Goal: Information Seeking & Learning: Learn about a topic

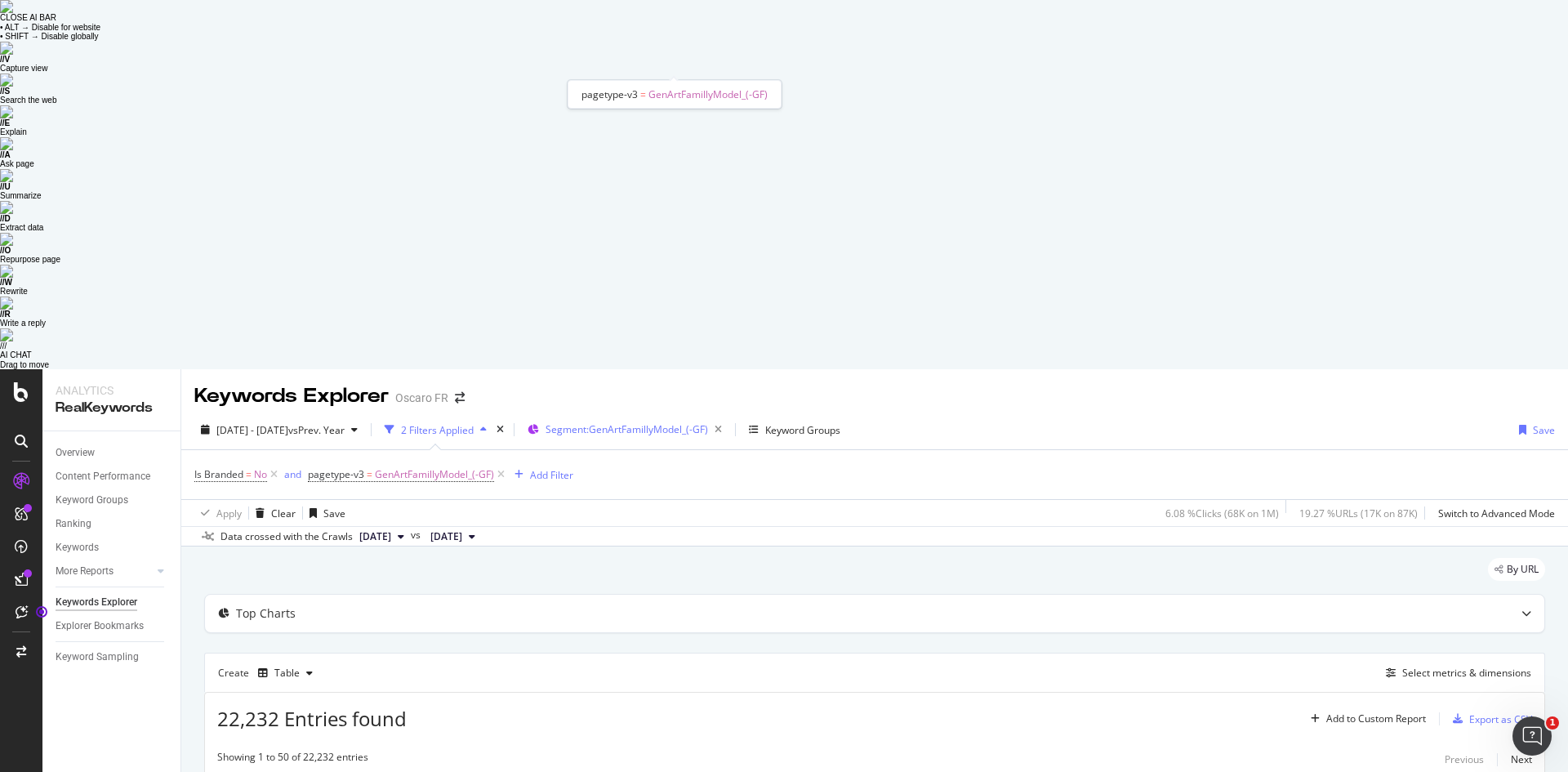
click at [627, 422] on span "Segment: GenArtFamillyModel_(-GF)" at bounding box center [626, 429] width 162 height 14
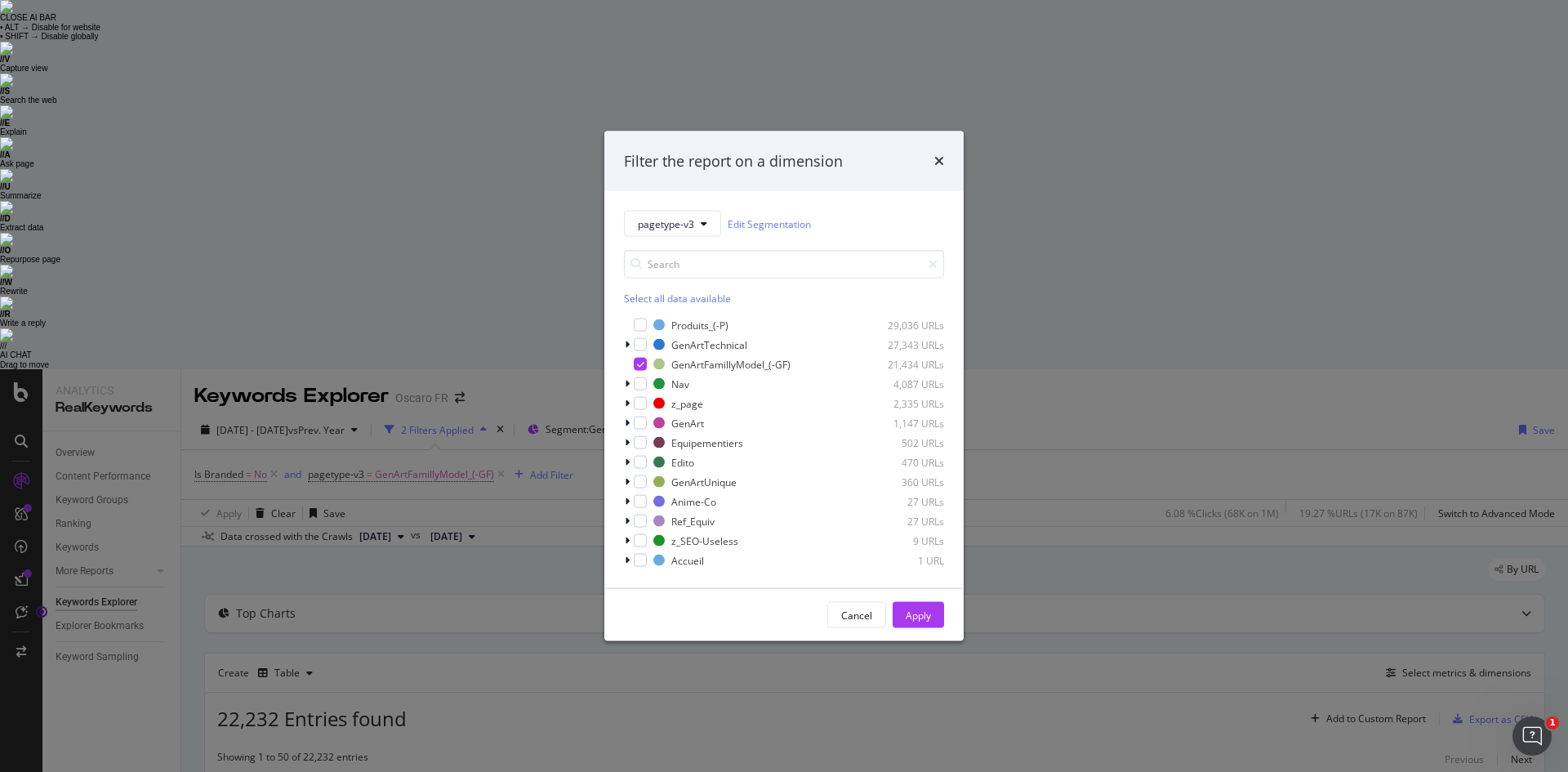
click at [1092, 368] on div "Filter the report on a dimension pagetype-v3 Edit Segmentation Select all data …" at bounding box center [784, 386] width 1568 height 772
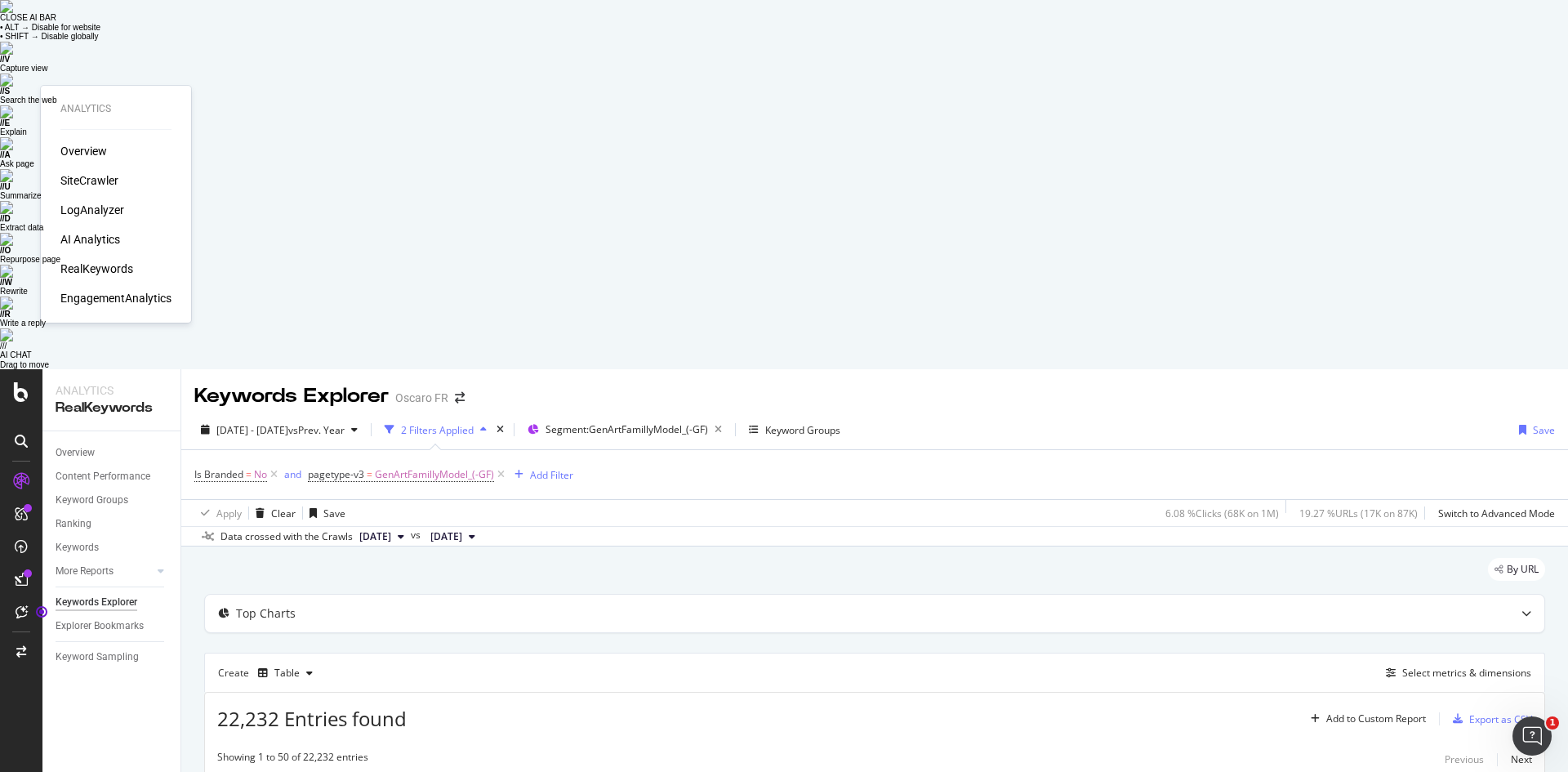
click at [83, 169] on div "Overview SiteCrawler LogAnalyzer AI Analytics RealKeywords EngagementAnalytics" at bounding box center [116, 225] width 111 height 163
click at [83, 178] on div "SiteCrawler" at bounding box center [89, 180] width 58 height 17
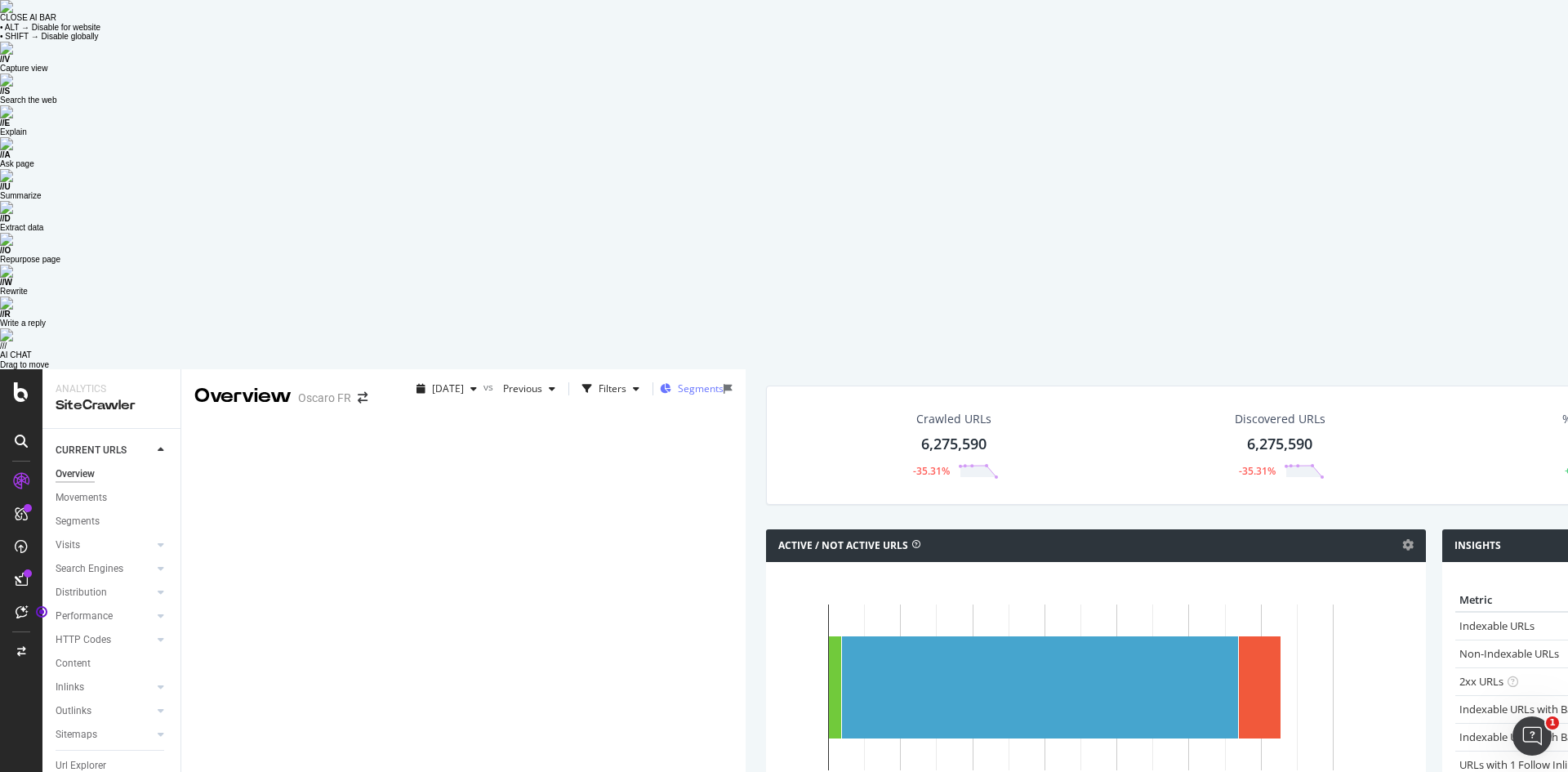
click at [678, 382] on span "Segments" at bounding box center [701, 389] width 46 height 14
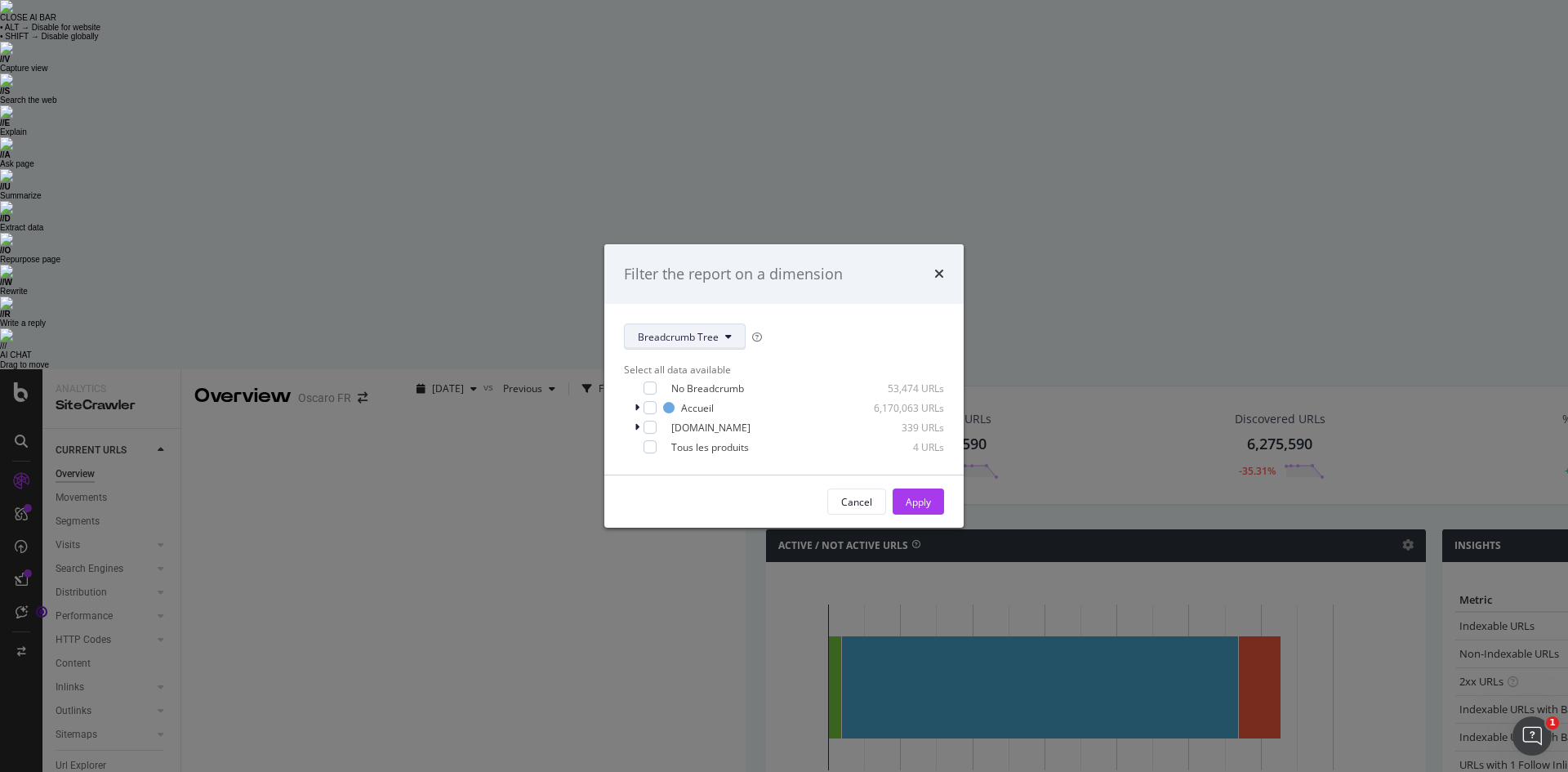
click at [655, 332] on span "Breadcrumb Tree" at bounding box center [678, 337] width 81 height 14
click at [686, 754] on span "pagetype-v3" at bounding box center [691, 761] width 105 height 15
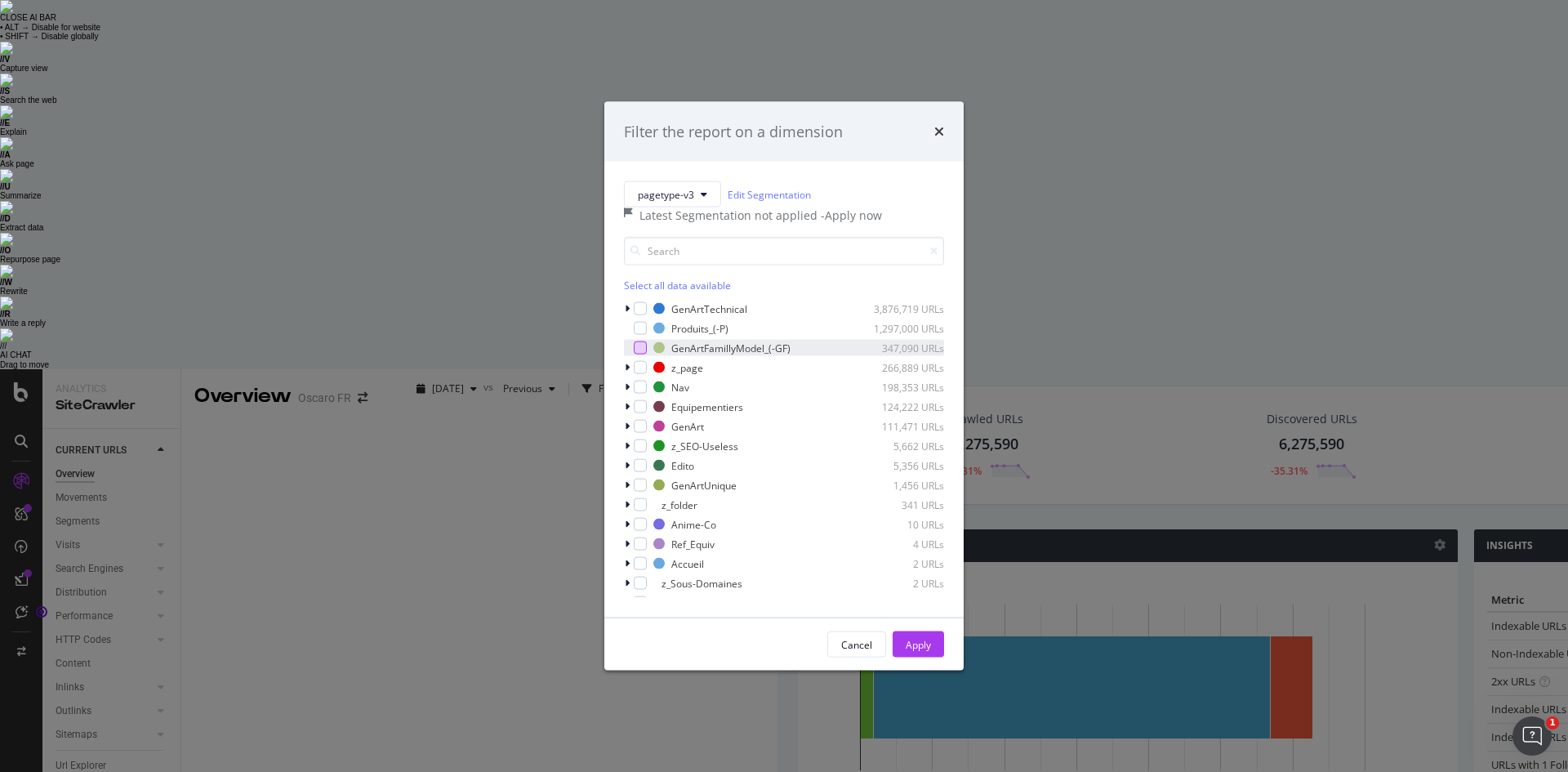
click at [646, 354] on div "modal" at bounding box center [640, 347] width 13 height 13
click at [913, 651] on div "Apply" at bounding box center [918, 644] width 25 height 14
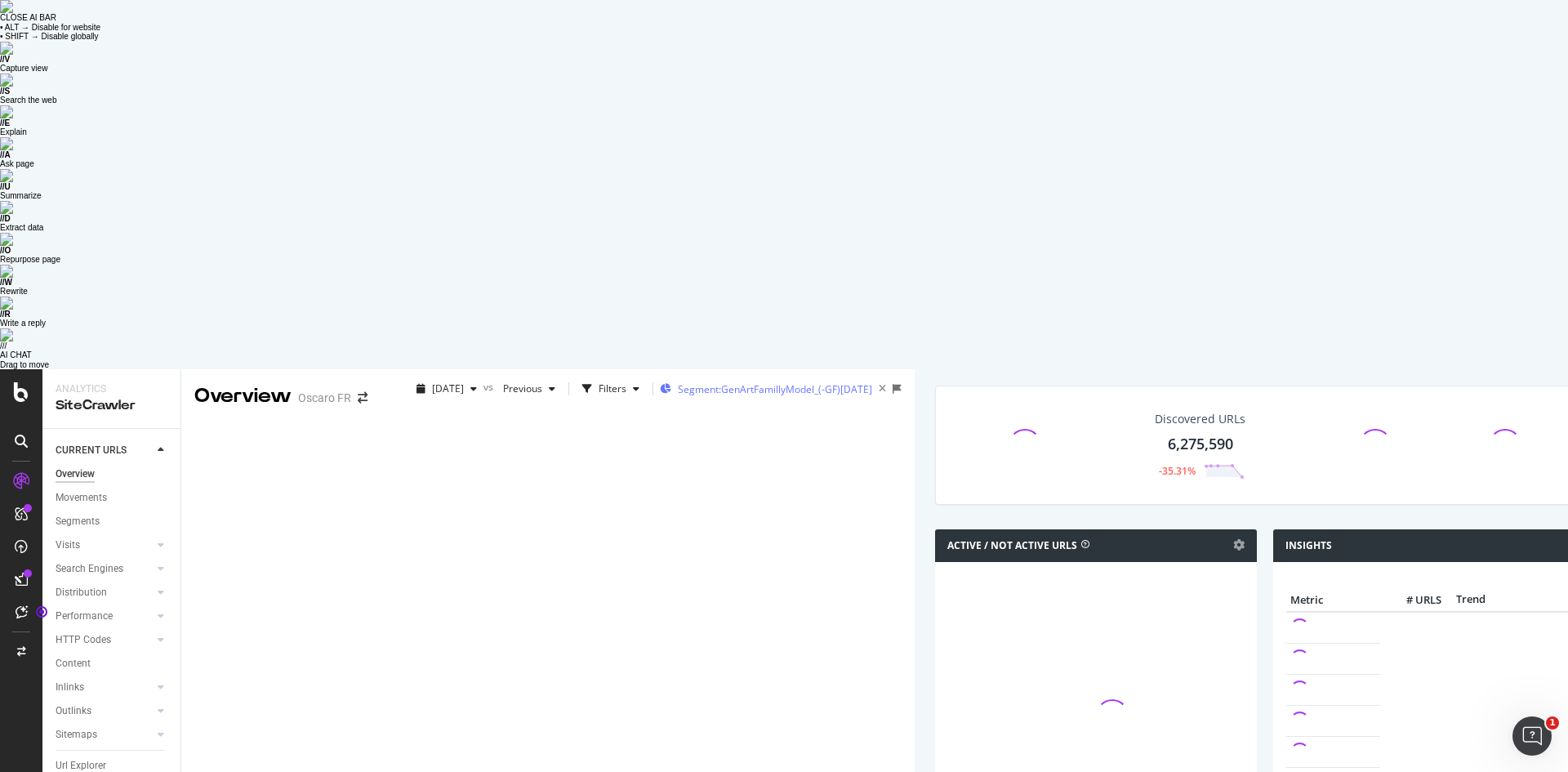
click at [660, 376] on div "Segment: GenArtFamillyModel_(-GF) 2025-06-03" at bounding box center [766, 389] width 212 height 25
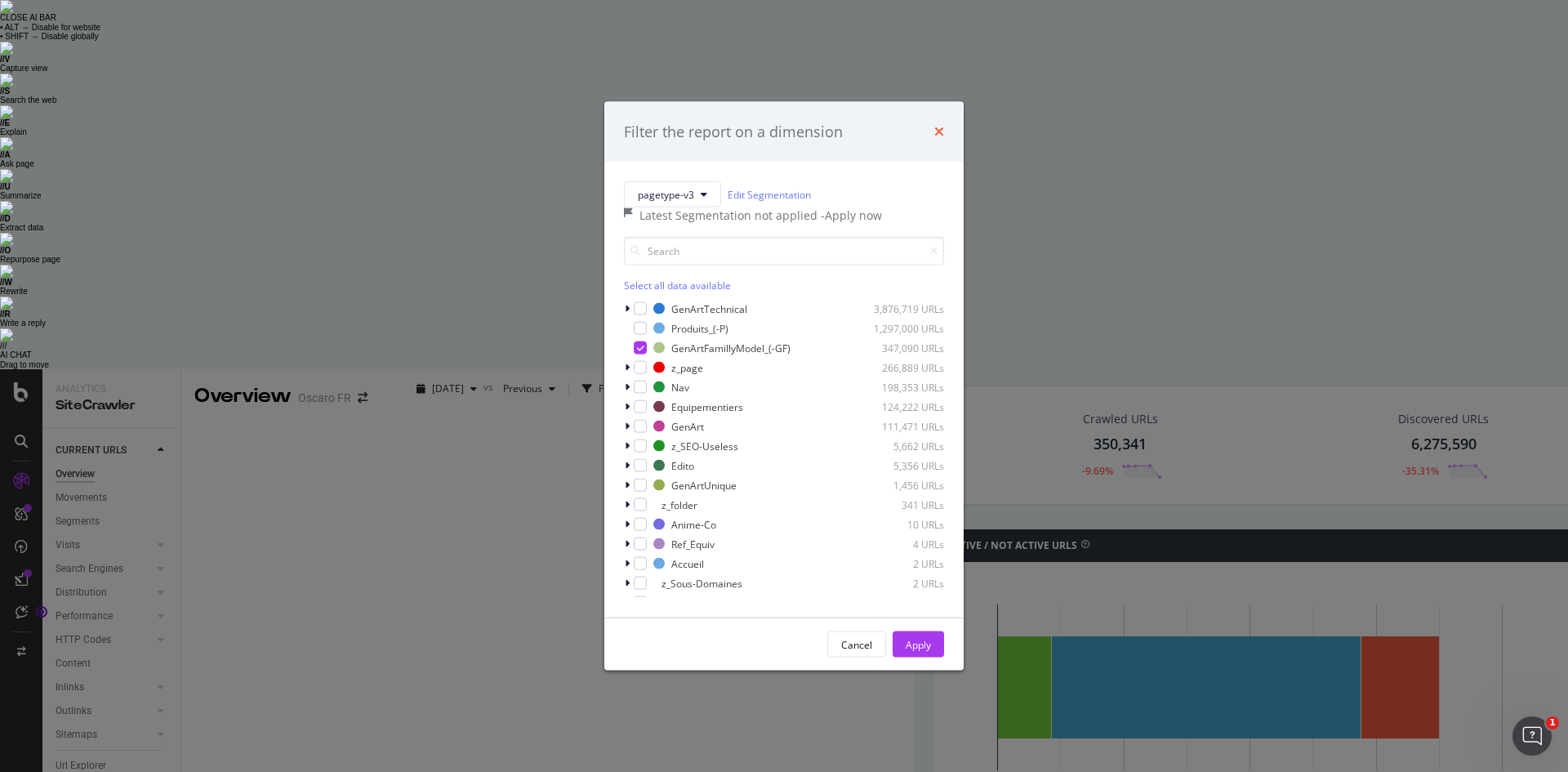
click at [936, 125] on icon "times" at bounding box center [939, 131] width 10 height 13
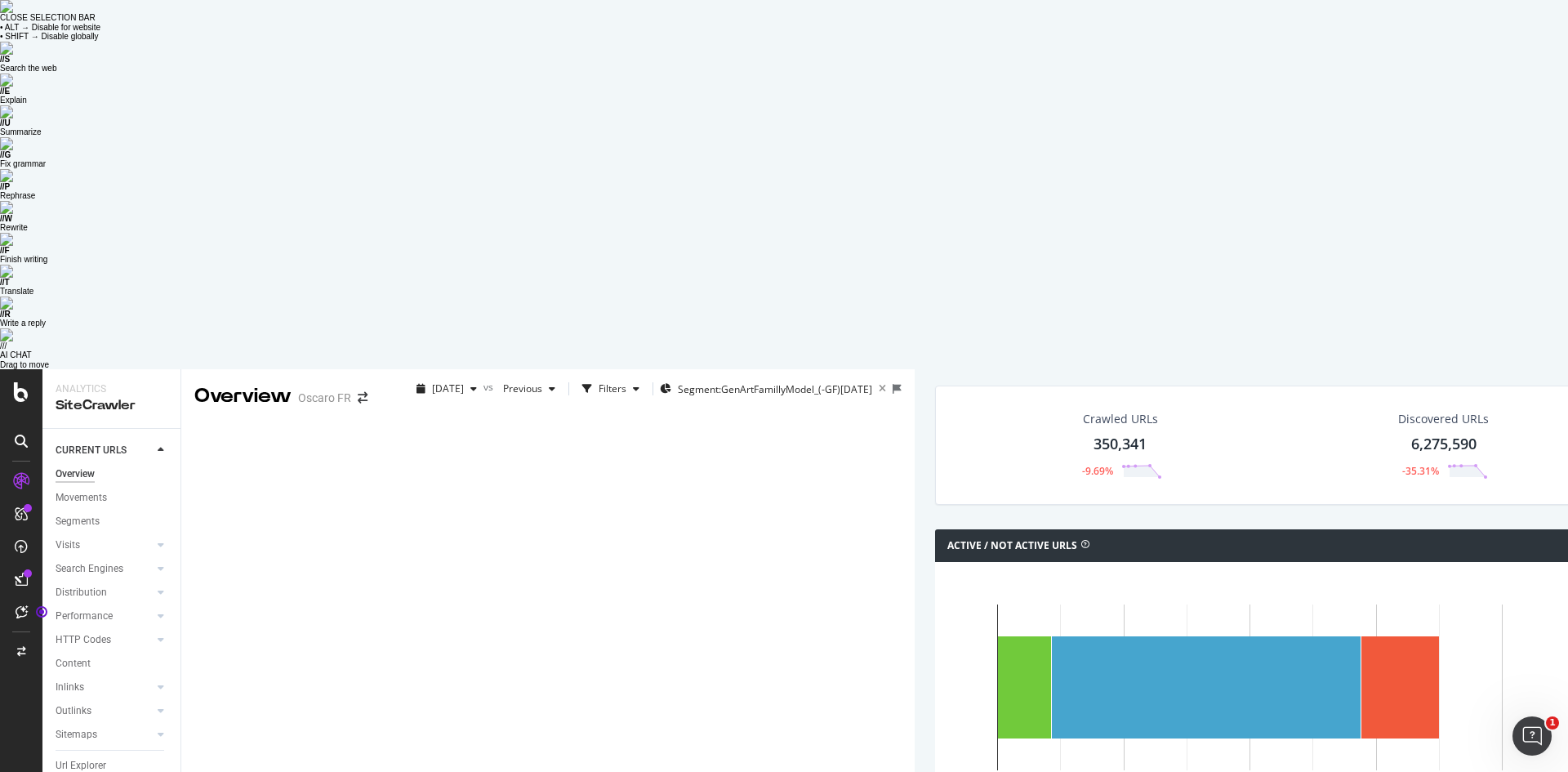
drag, startPoint x: 282, startPoint y: 401, endPoint x: 331, endPoint y: 514, distance: 123.2
click at [949, 588] on rect "A chart." at bounding box center [1264, 715] width 633 height 254
click at [598, 382] on div "Filters" at bounding box center [612, 389] width 28 height 14
click at [432, 425] on div "Add Filter" at bounding box center [453, 432] width 43 height 14
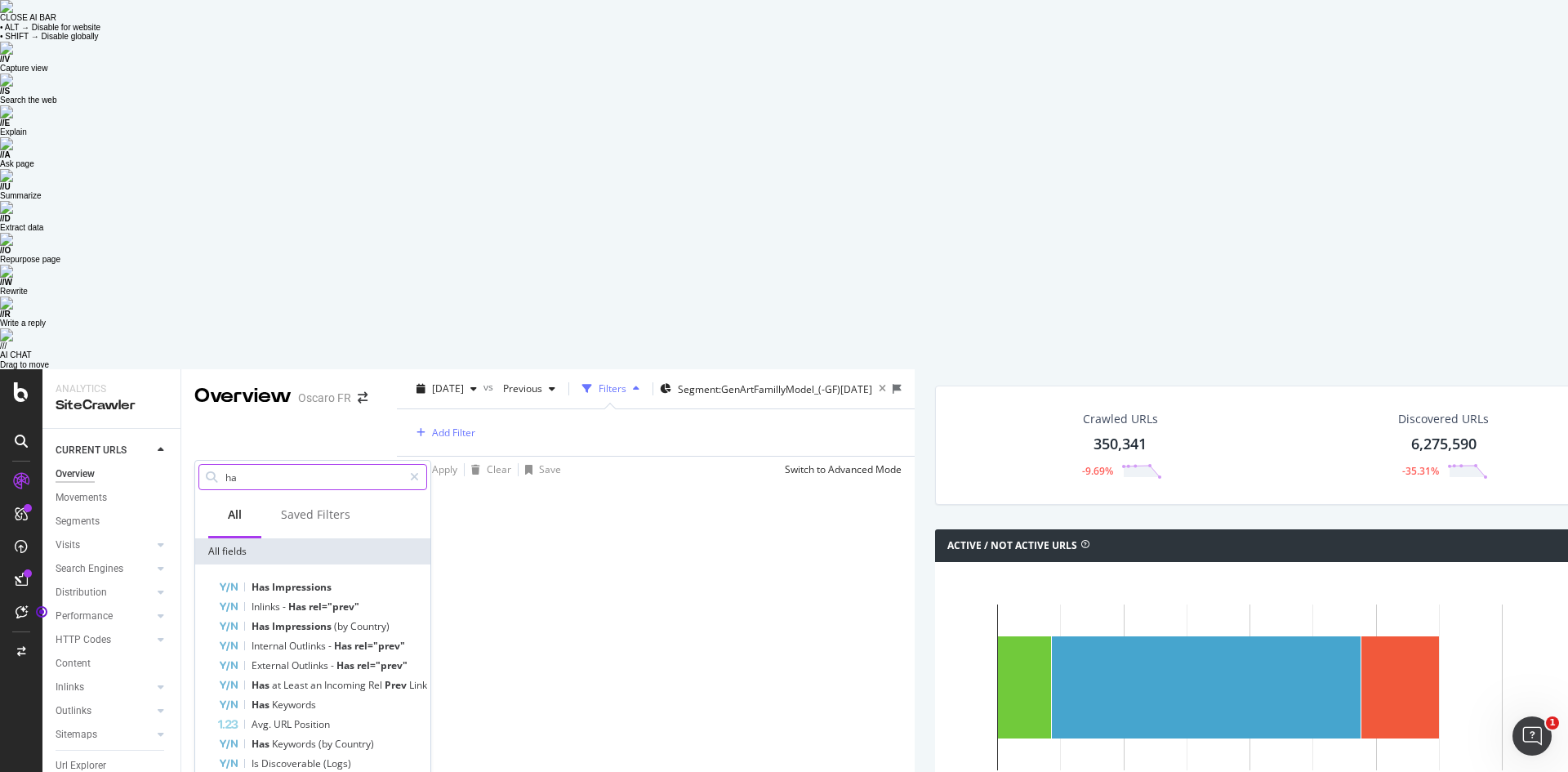
type input "h"
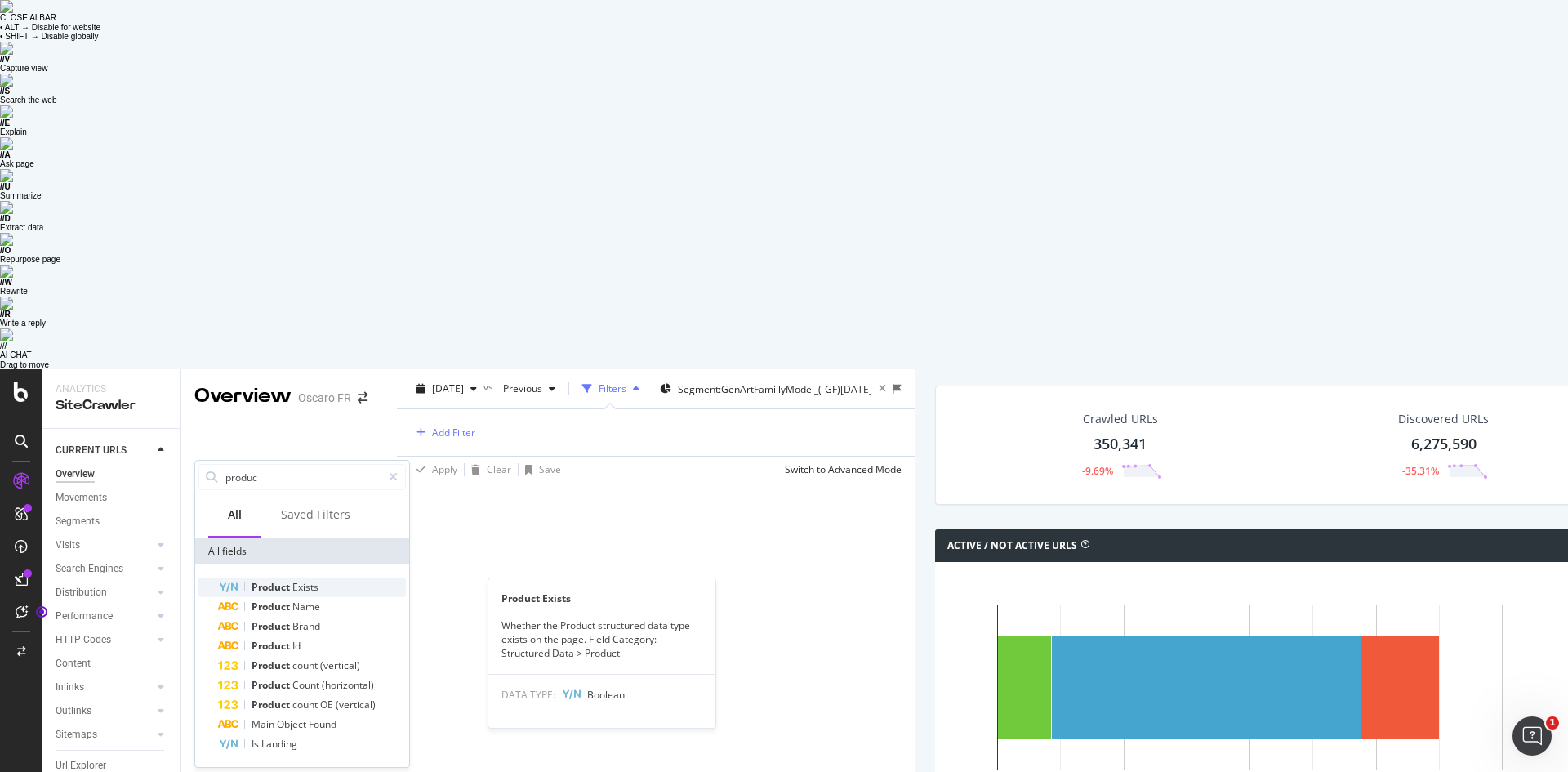
type input "produc"
click at [303, 580] on span "Exists" at bounding box center [305, 587] width 26 height 14
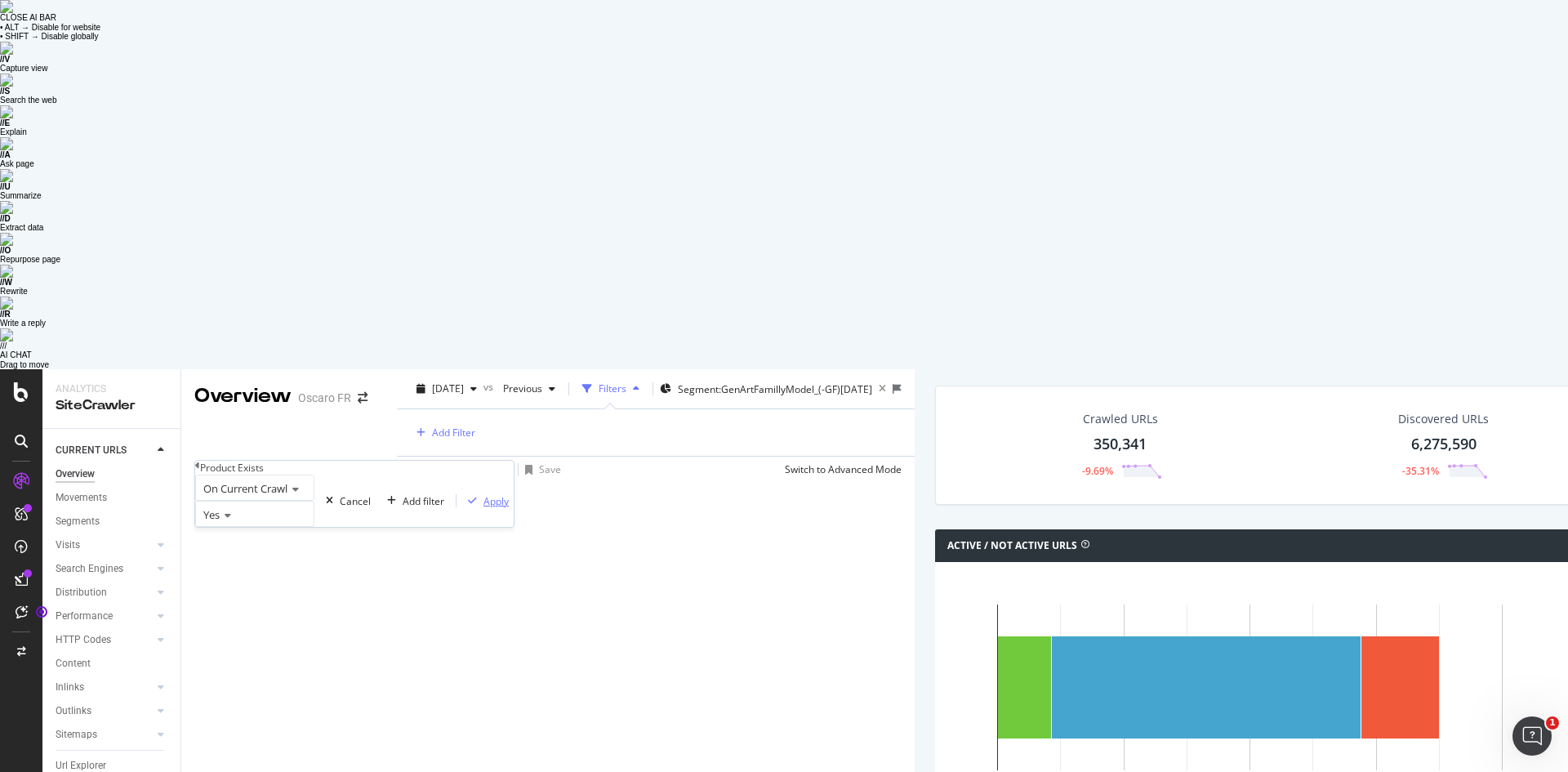
click at [483, 494] on div "Apply" at bounding box center [496, 501] width 25 height 14
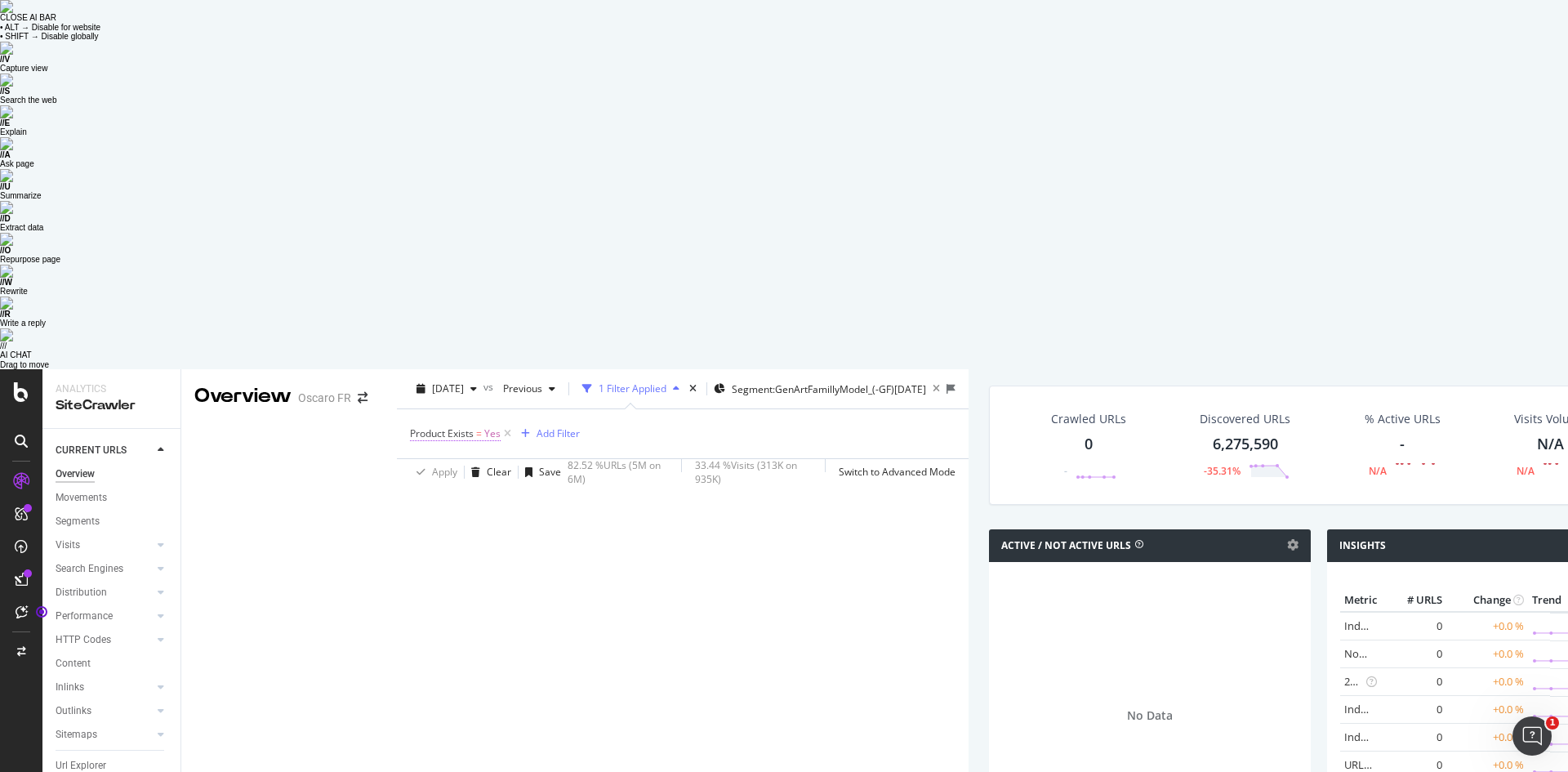
click at [410, 426] on span "Product Exists" at bounding box center [441, 433] width 64 height 14
click at [501, 425] on icon at bounding box center [508, 433] width 14 height 17
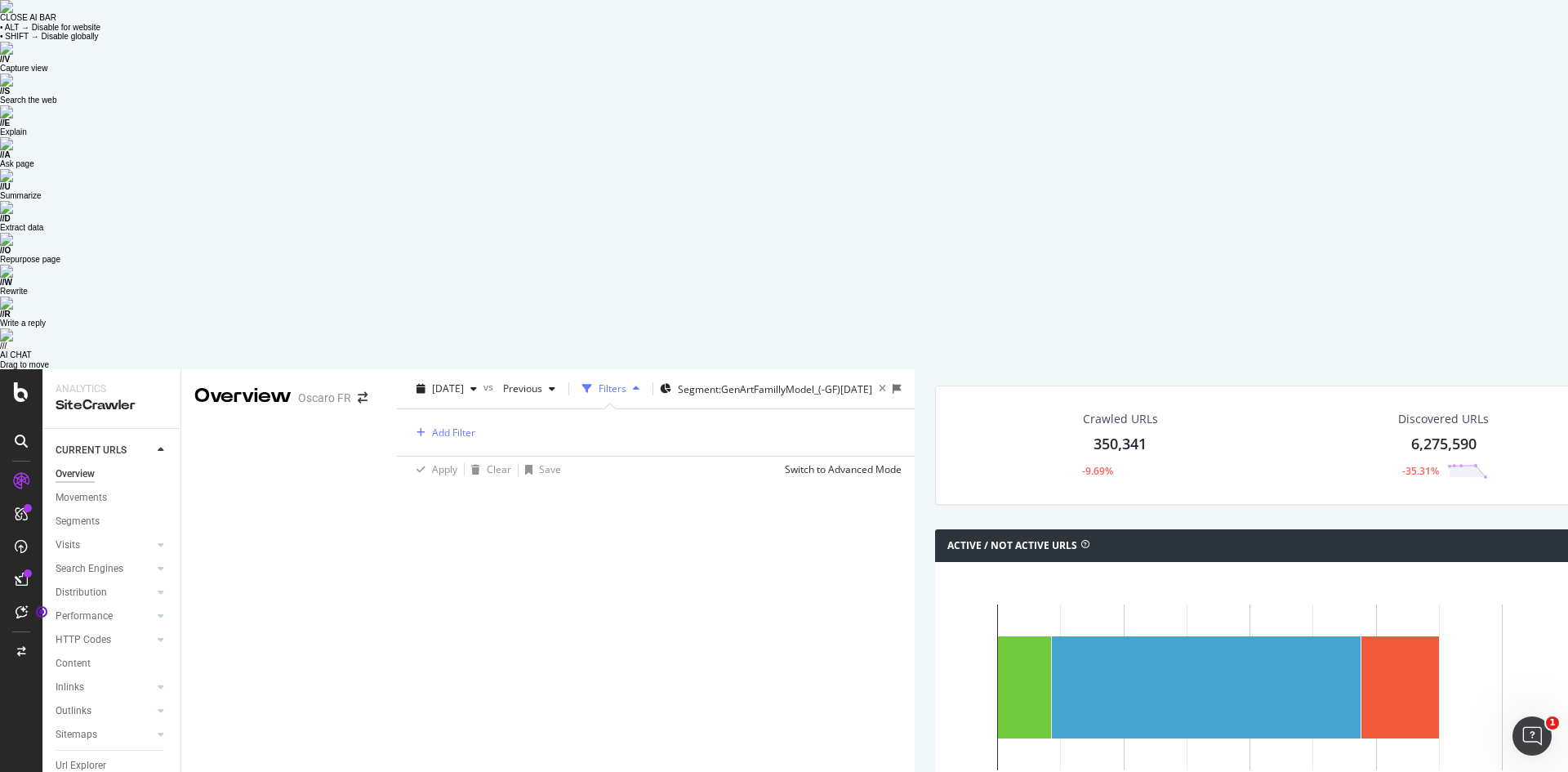
click at [410, 409] on div "Add Filter" at bounding box center [655, 432] width 491 height 46
click at [432, 425] on div "Add Filter" at bounding box center [453, 432] width 43 height 14
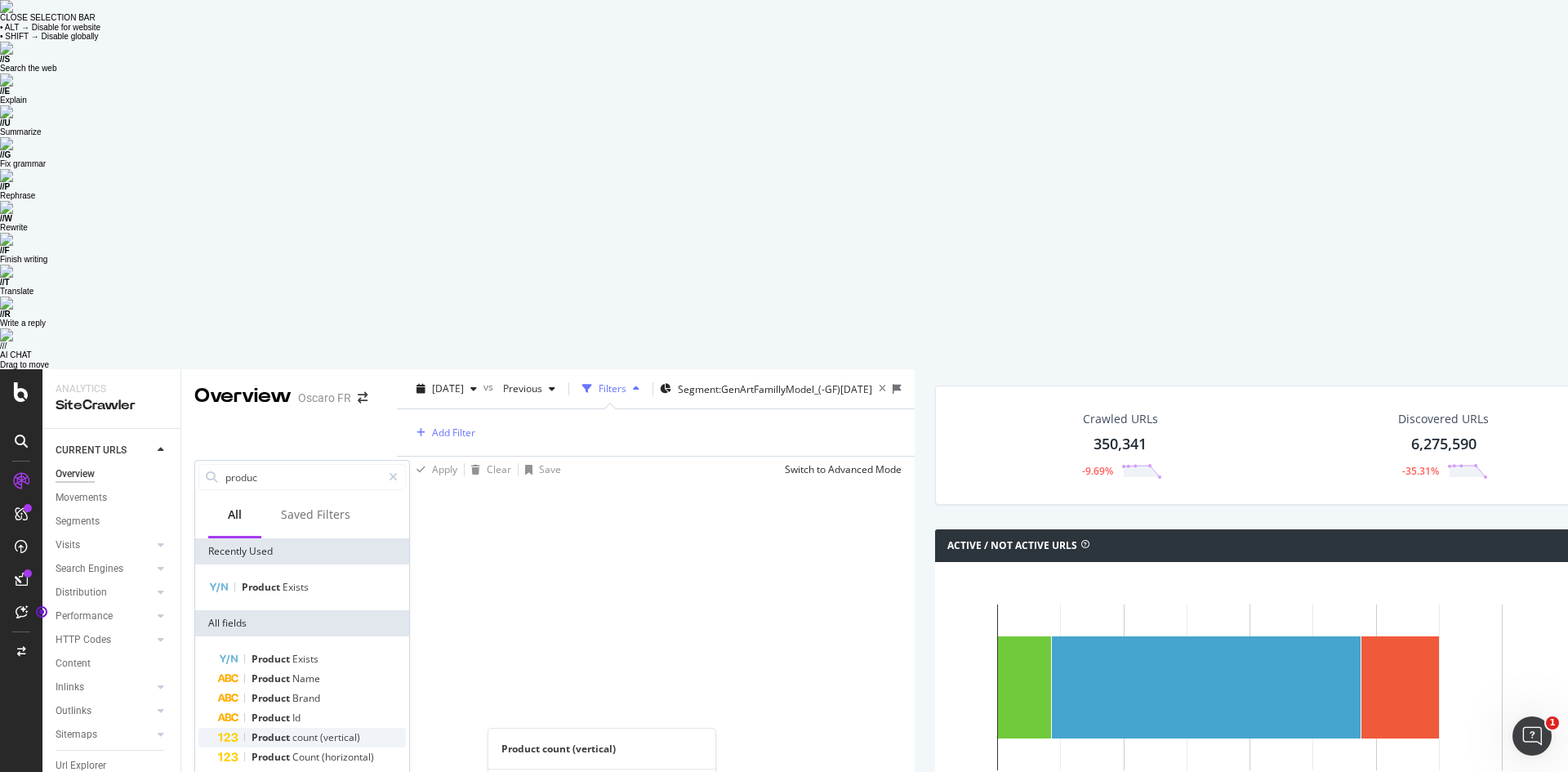
click at [319, 730] on span "count" at bounding box center [306, 737] width 28 height 14
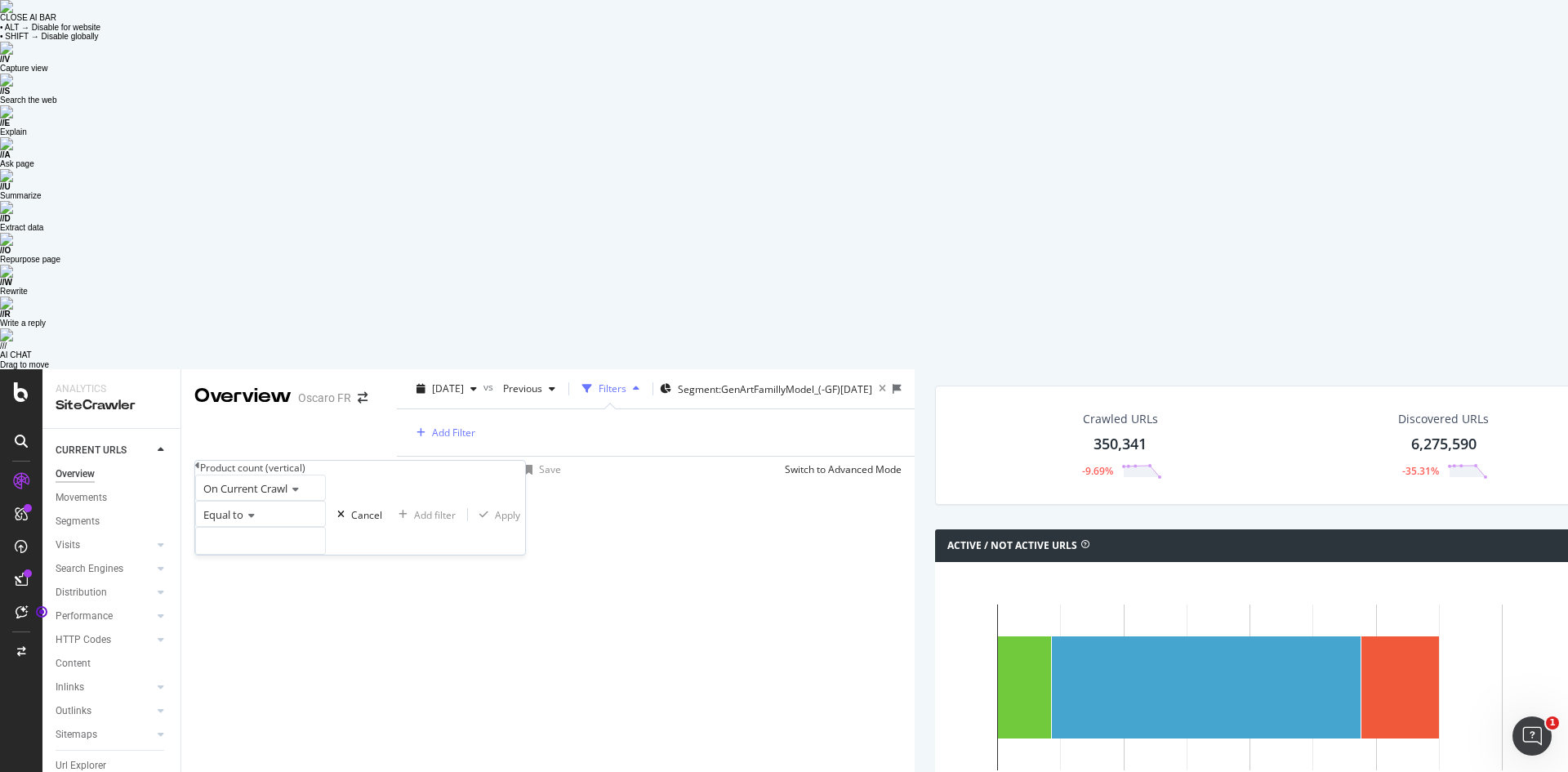
click at [263, 501] on div "Equal to" at bounding box center [261, 514] width 131 height 26
click at [276, 597] on div "Greater than" at bounding box center [260, 605] width 129 height 18
click at [264, 526] on input "number" at bounding box center [261, 540] width 131 height 28
type input "0"
click at [495, 508] on div "Apply" at bounding box center [507, 515] width 25 height 14
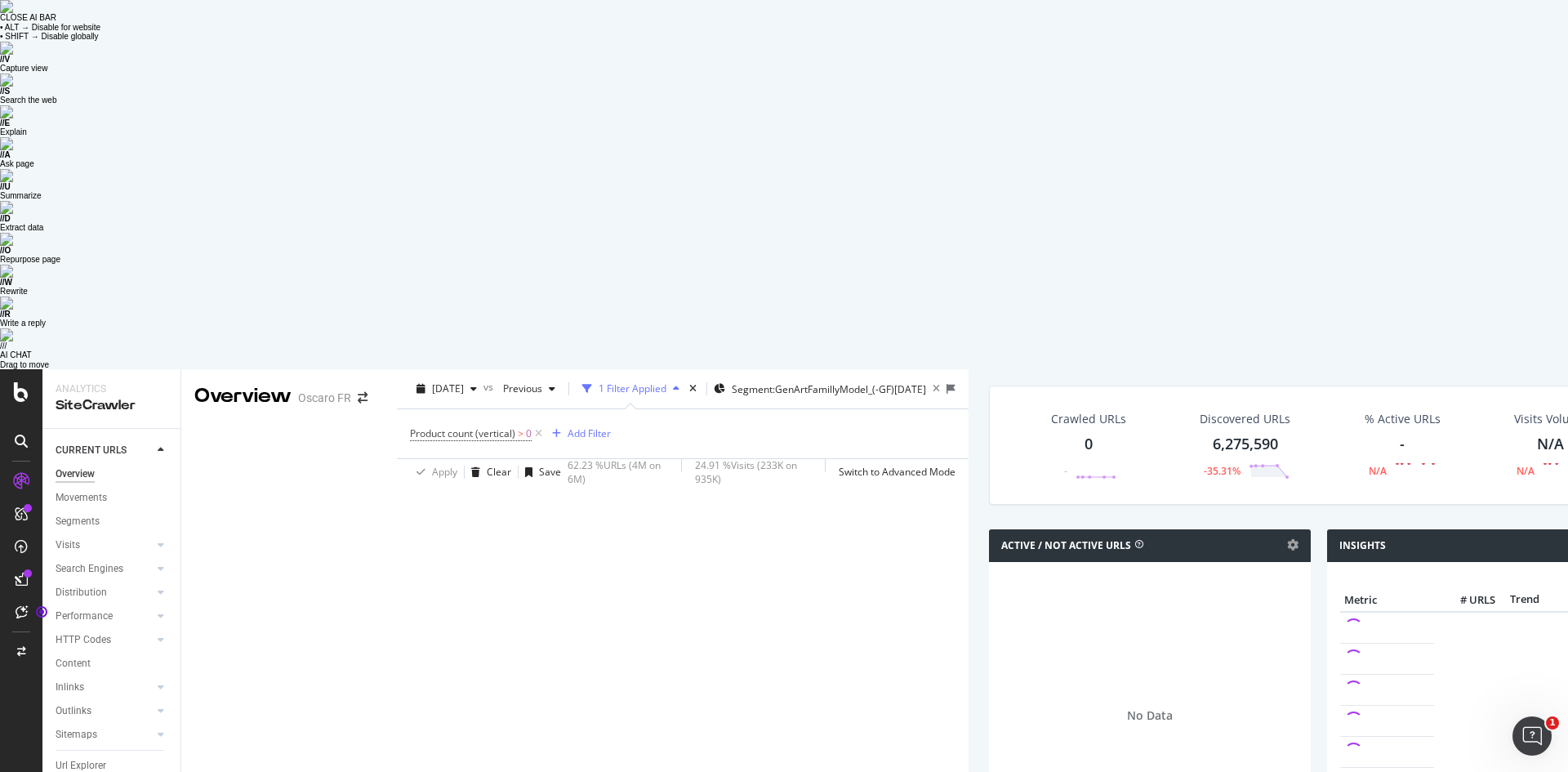
click at [532, 425] on icon at bounding box center [539, 433] width 14 height 17
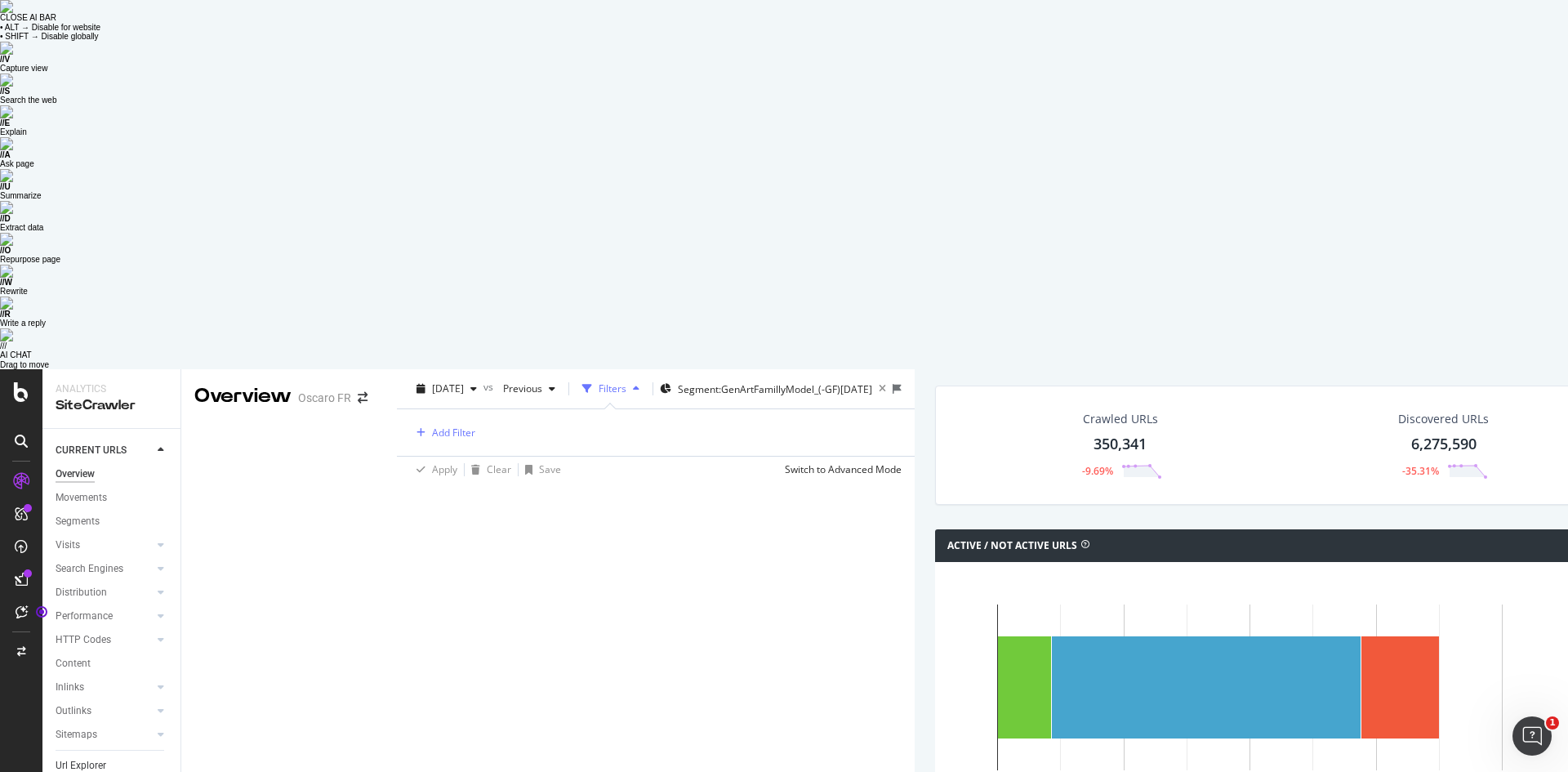
click at [96, 757] on div "Url Explorer" at bounding box center [81, 766] width 51 height 18
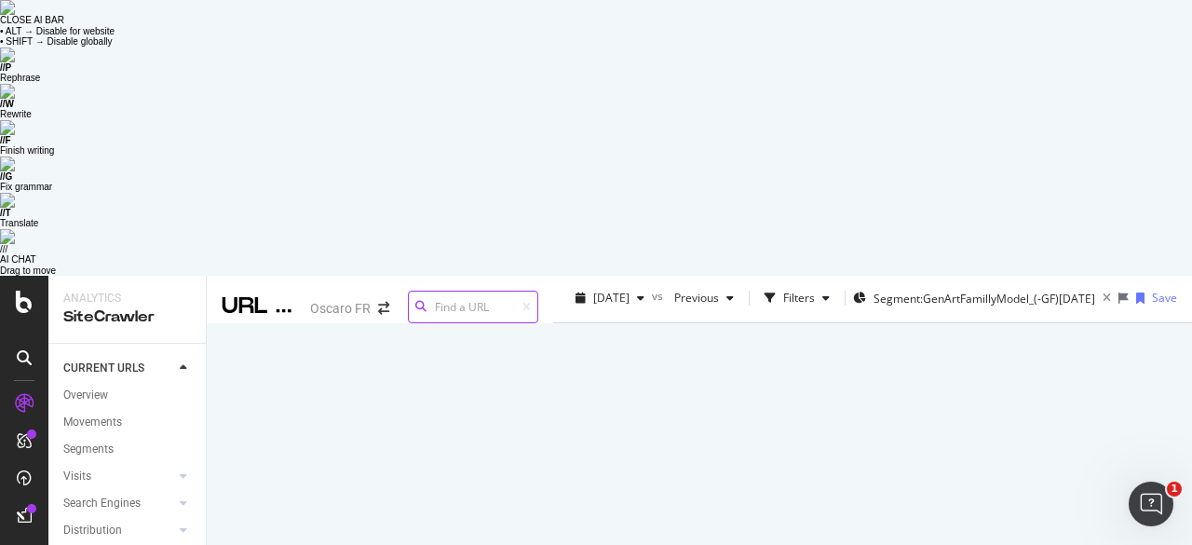
scroll to position [1227, 0]
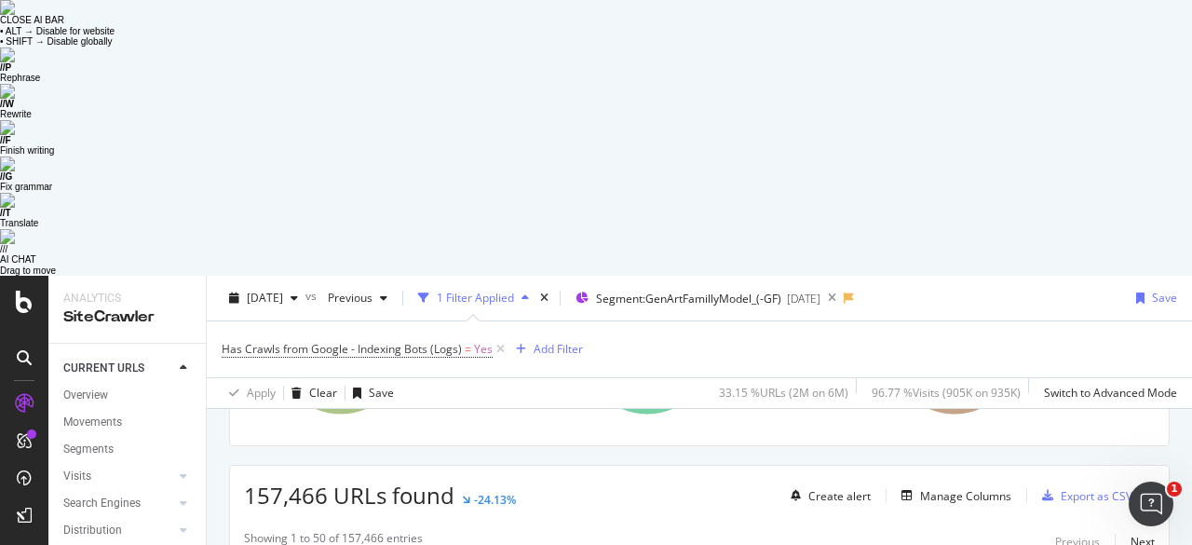
scroll to position [418, 0]
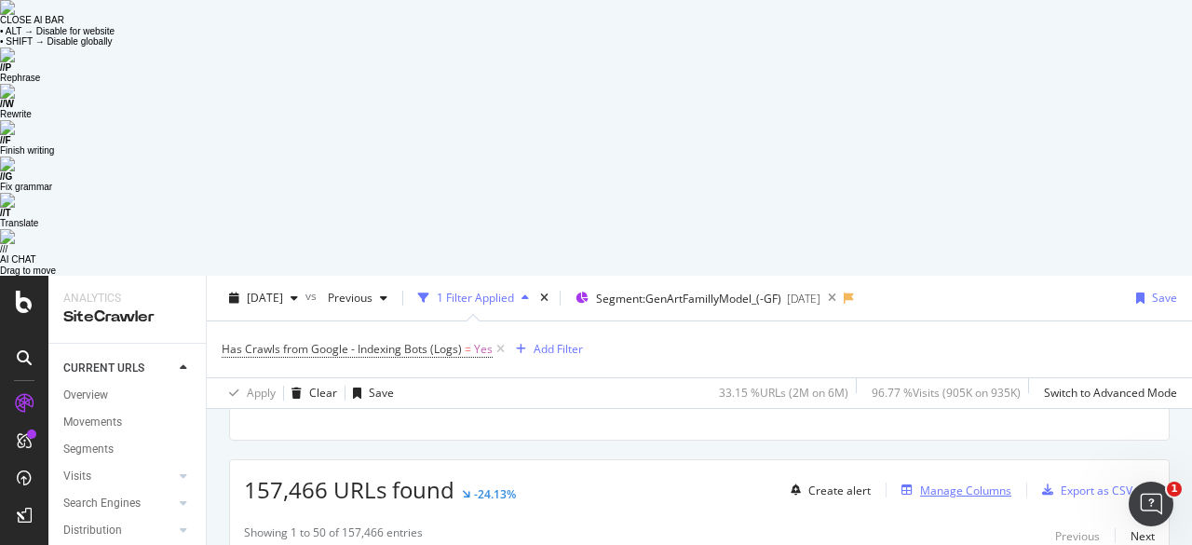
click at [950, 482] on div "Manage Columns" at bounding box center [965, 490] width 91 height 16
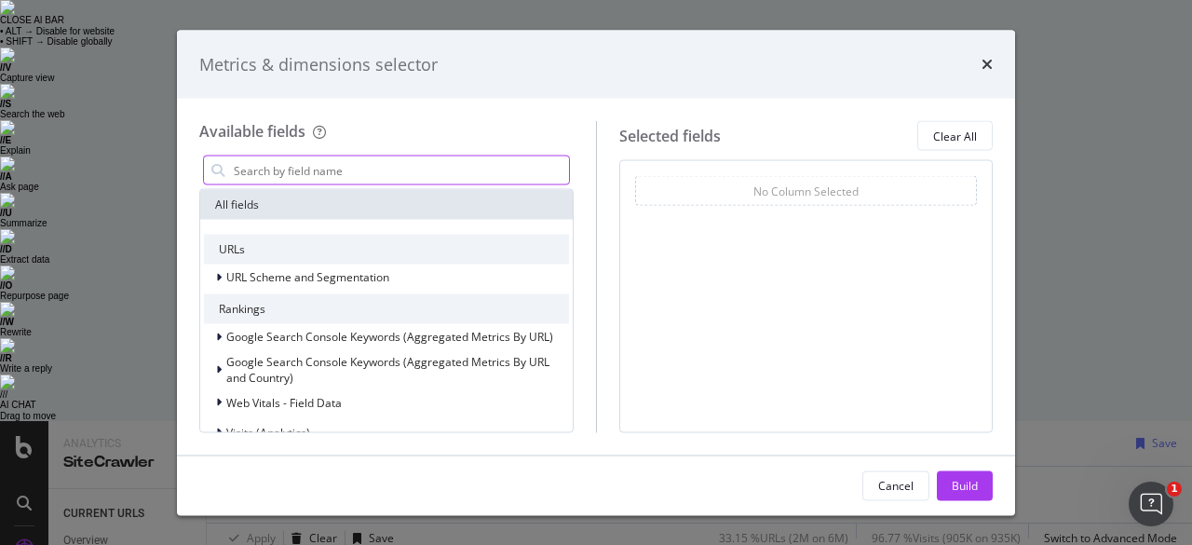
click at [428, 169] on input "modal" at bounding box center [400, 170] width 337 height 28
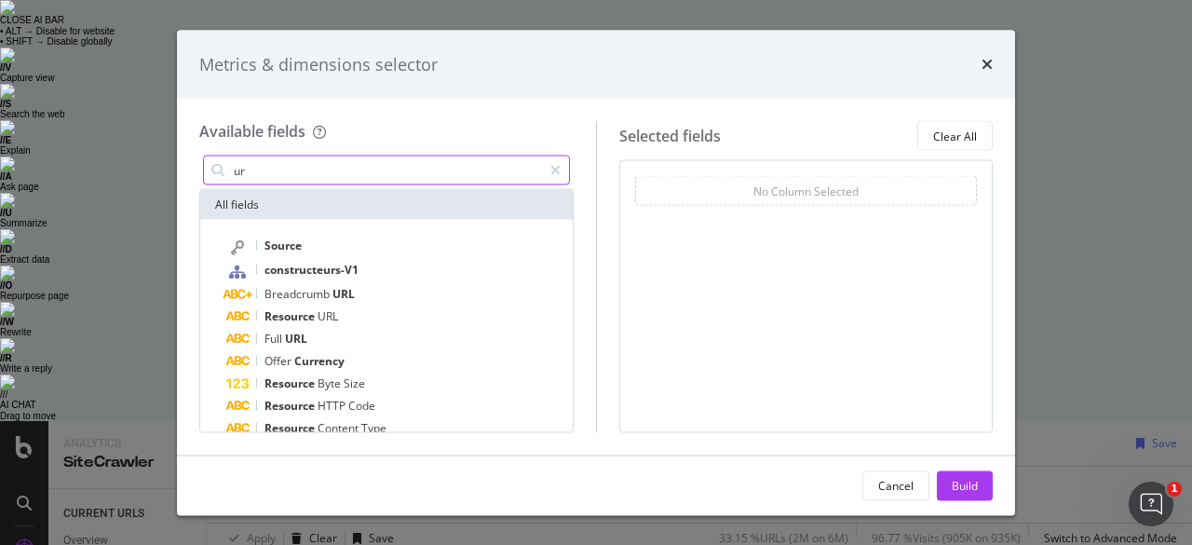
type input "u"
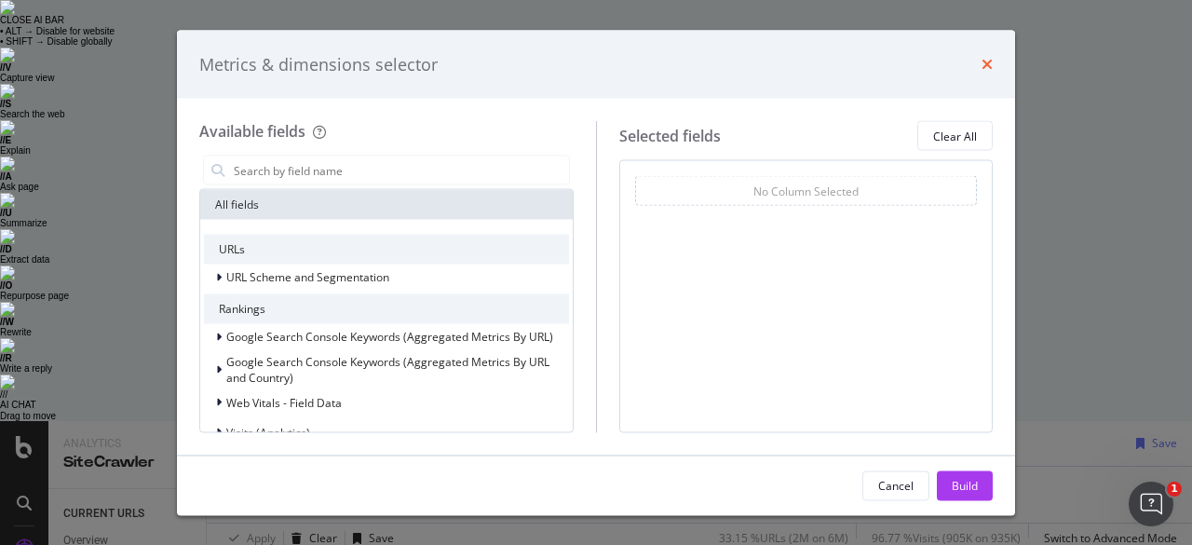
click at [981, 64] on icon "times" at bounding box center [986, 64] width 11 height 15
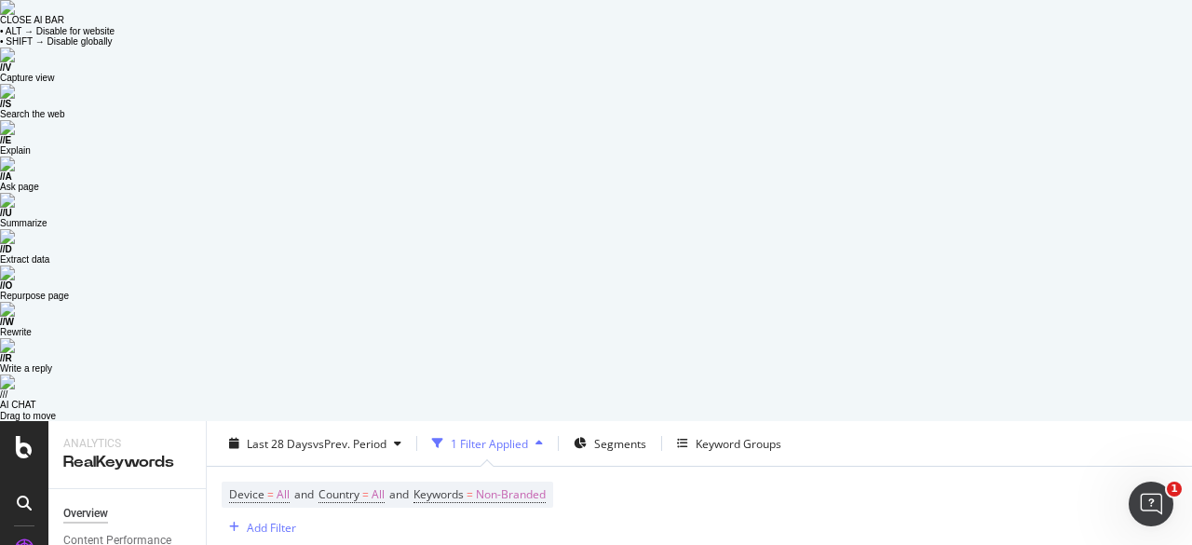
scroll to position [3257, 0]
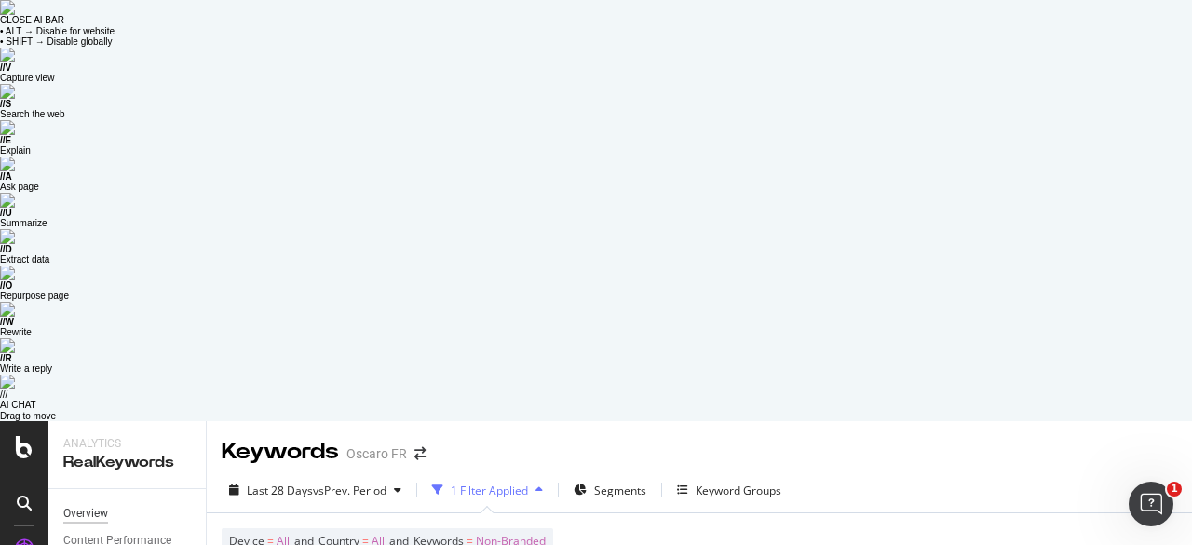
click at [95, 504] on div "Overview" at bounding box center [85, 514] width 45 height 20
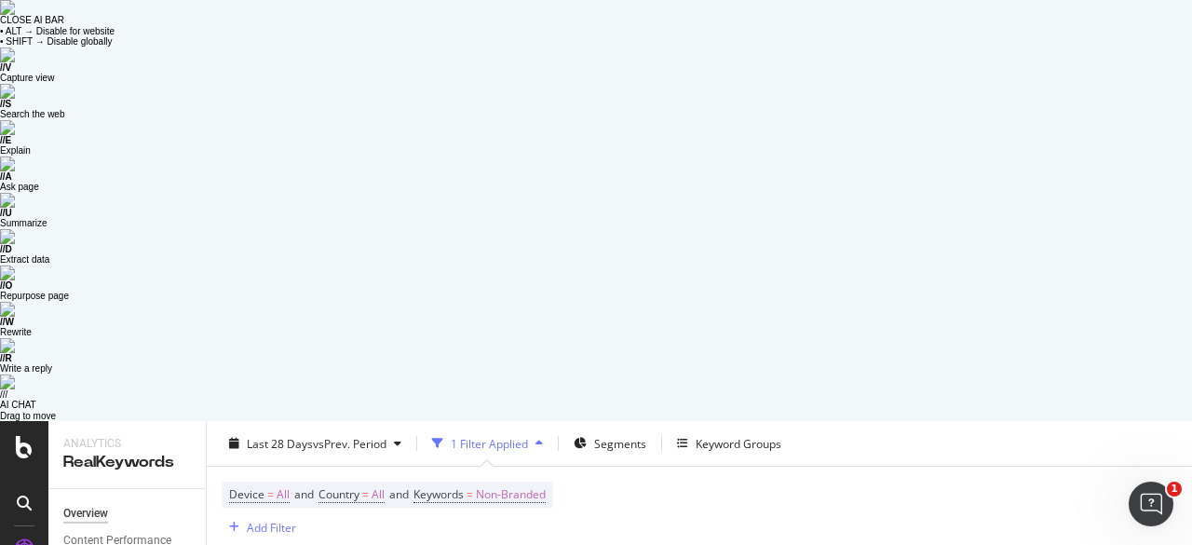
scroll to position [1831, 0]
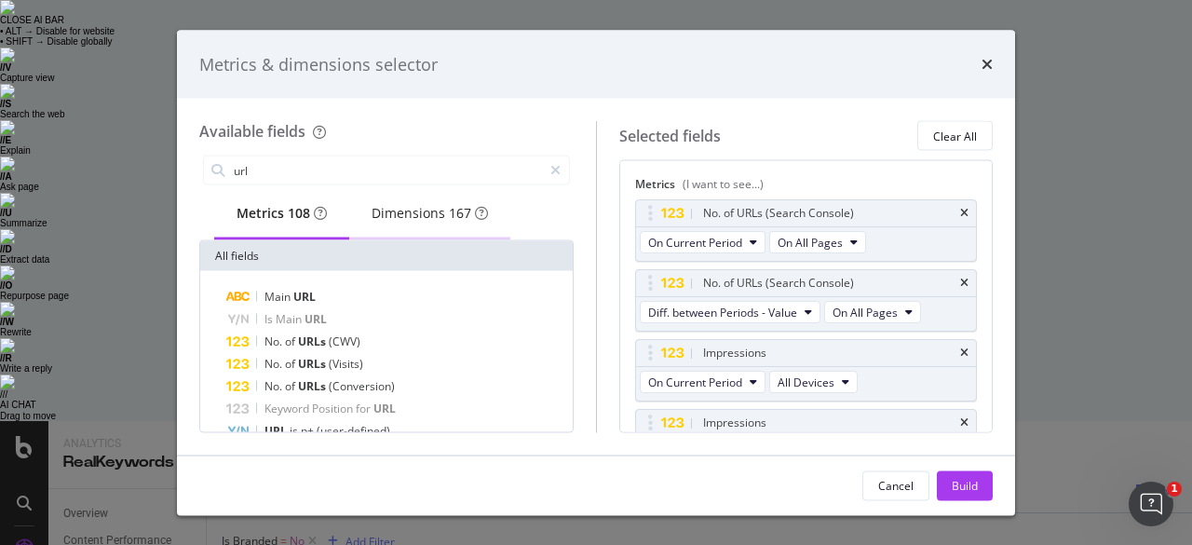
type input "url"
click at [434, 212] on div "Dimensions 167" at bounding box center [429, 213] width 116 height 19
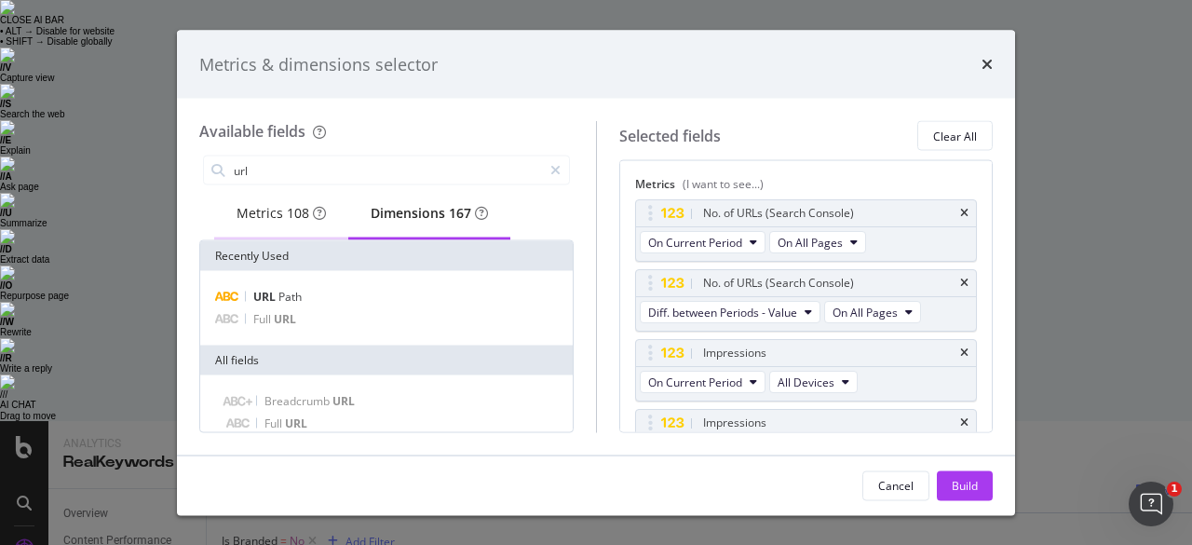
click at [272, 211] on div "Metrics 108" at bounding box center [280, 213] width 89 height 19
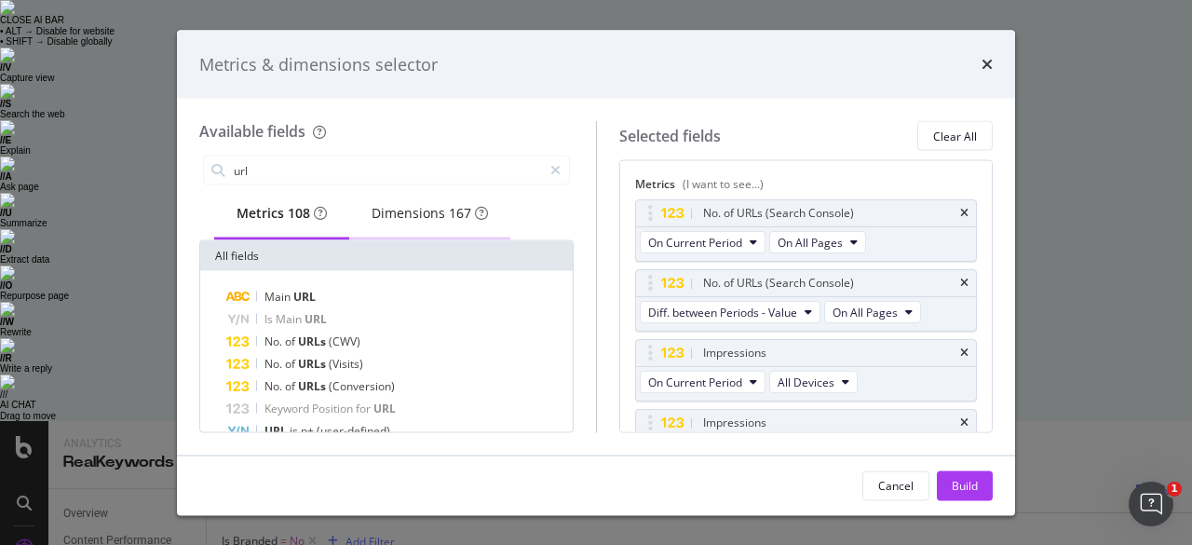
click at [428, 217] on div "Dimensions 167" at bounding box center [429, 213] width 116 height 19
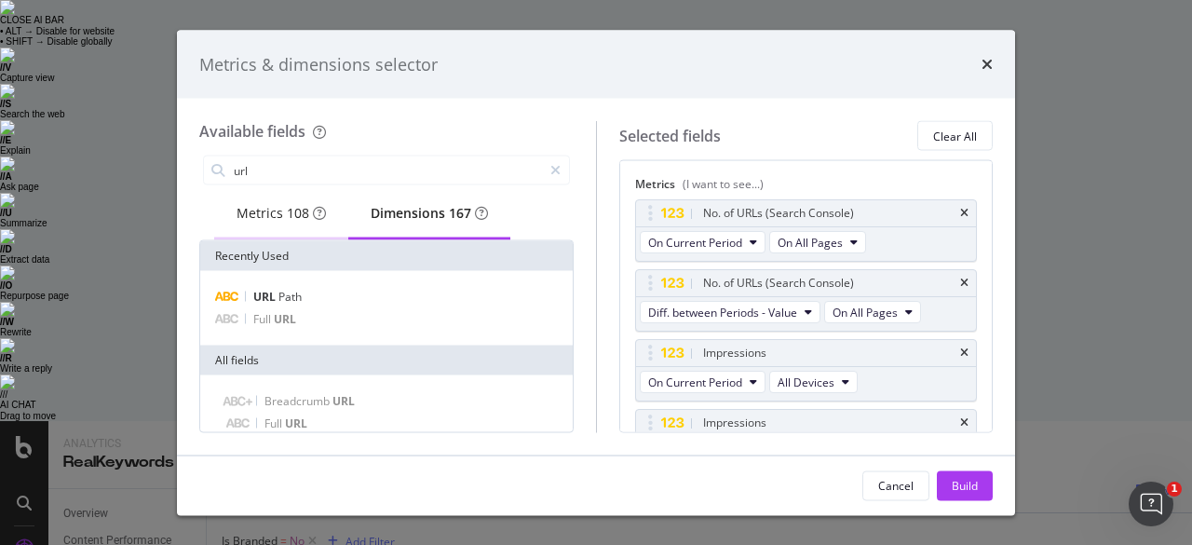
click at [272, 209] on div "Metrics 108" at bounding box center [280, 213] width 89 height 19
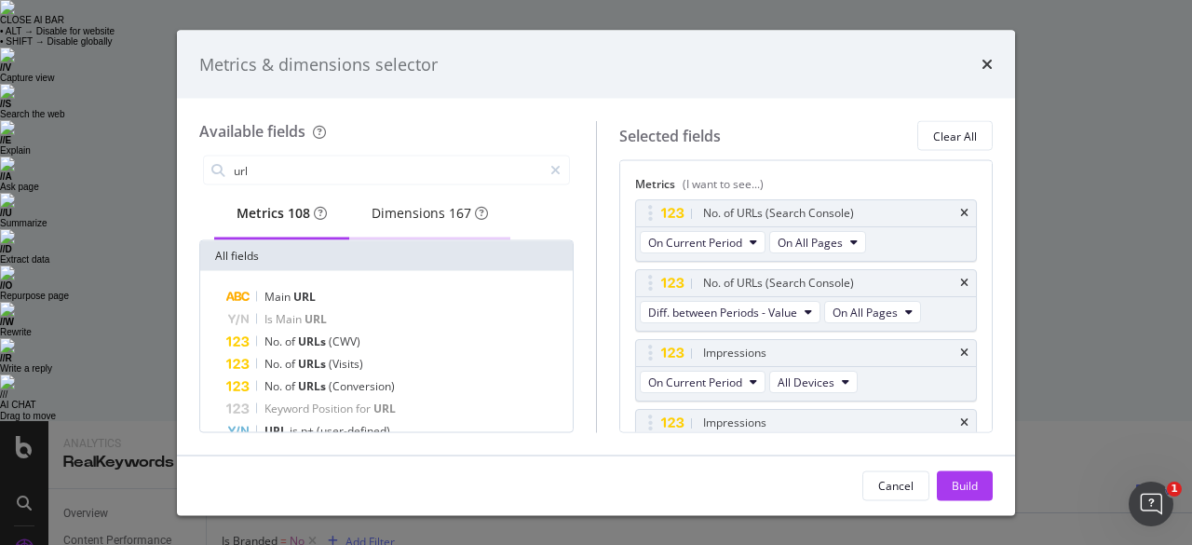
click at [439, 217] on div "Dimensions 167" at bounding box center [429, 213] width 116 height 19
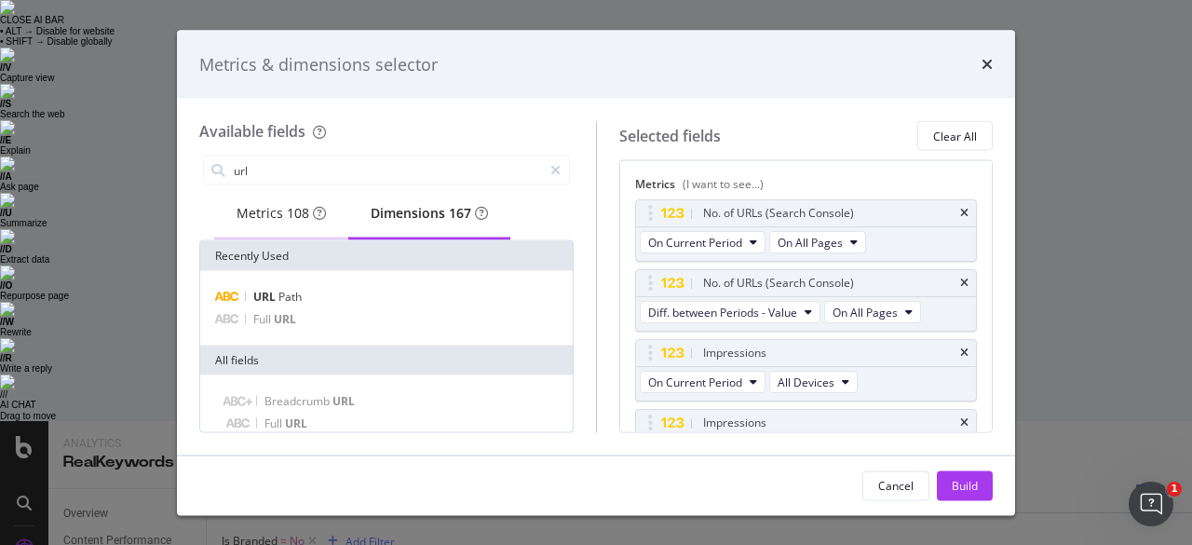
click at [262, 212] on div "Metrics 108" at bounding box center [280, 213] width 89 height 19
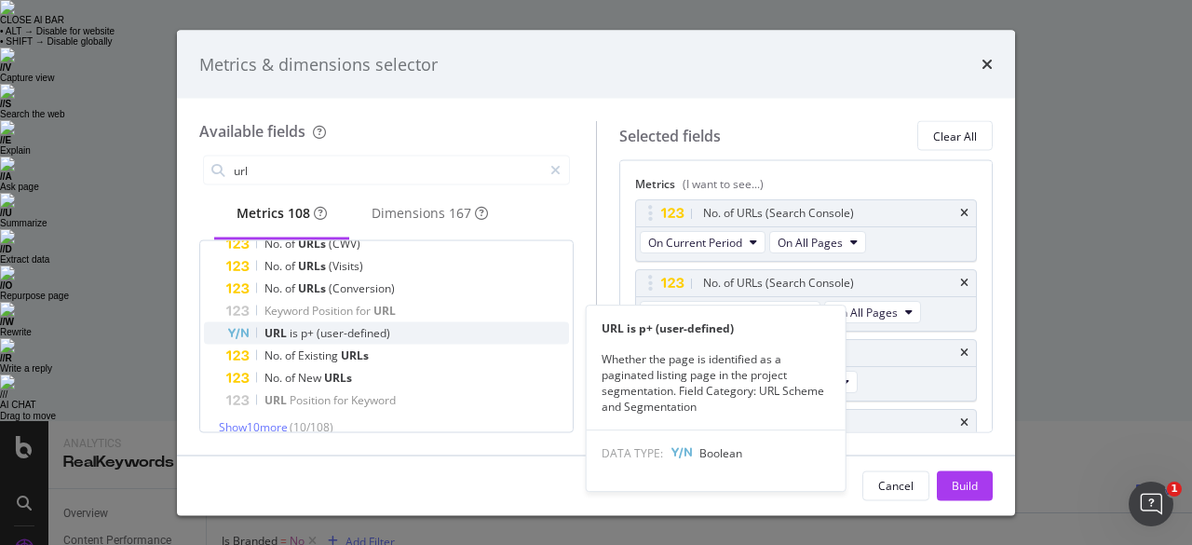
scroll to position [122, 0]
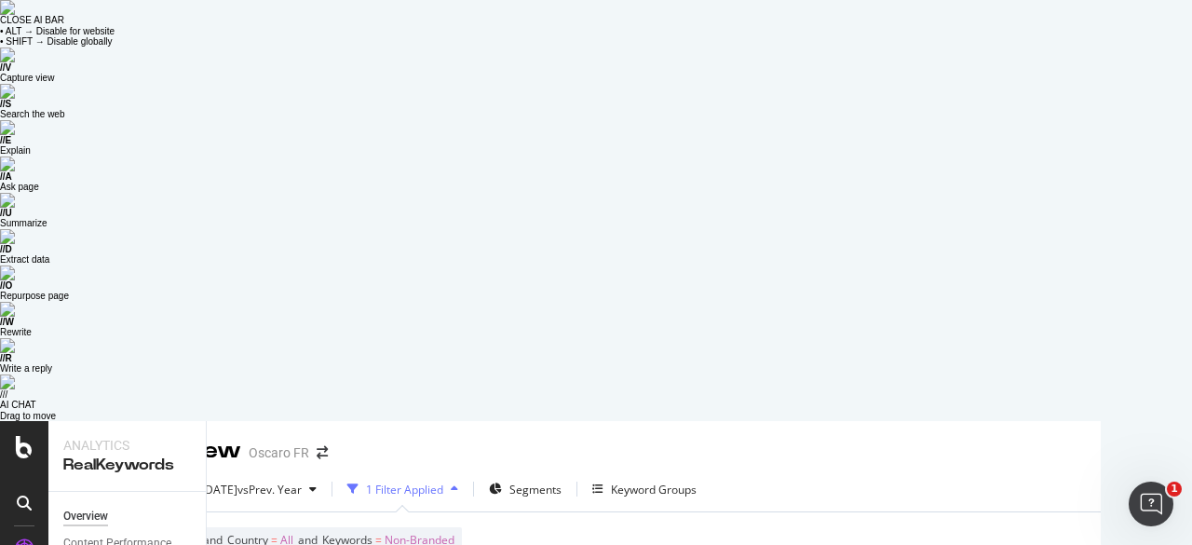
scroll to position [1, 0]
